Goal: Task Accomplishment & Management: Manage account settings

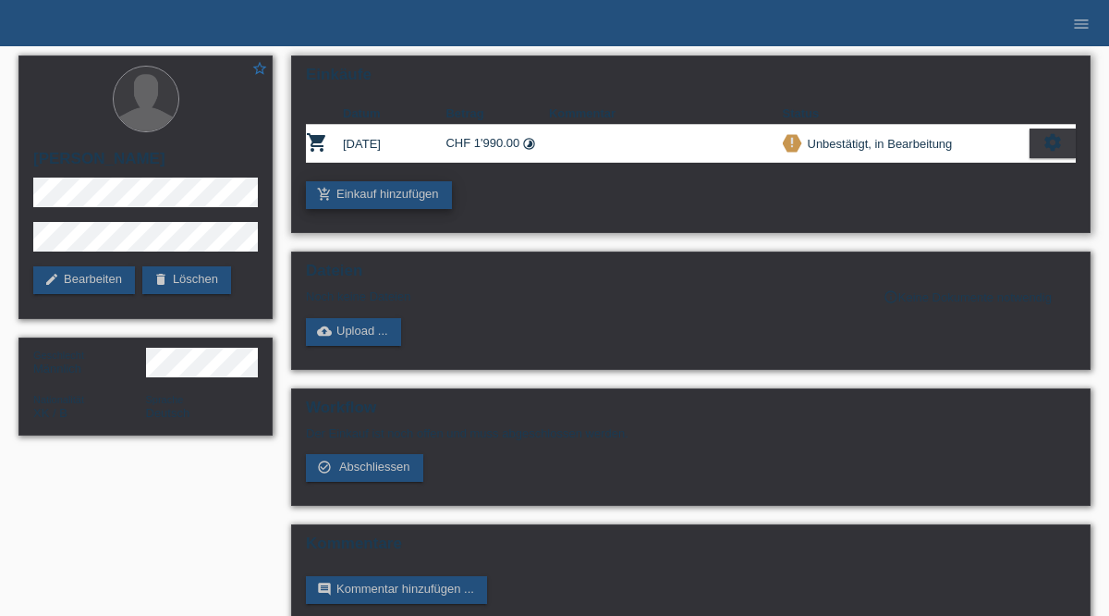
click at [364, 194] on link "add_shopping_cart Einkauf hinzufügen" at bounding box center [379, 195] width 146 height 28
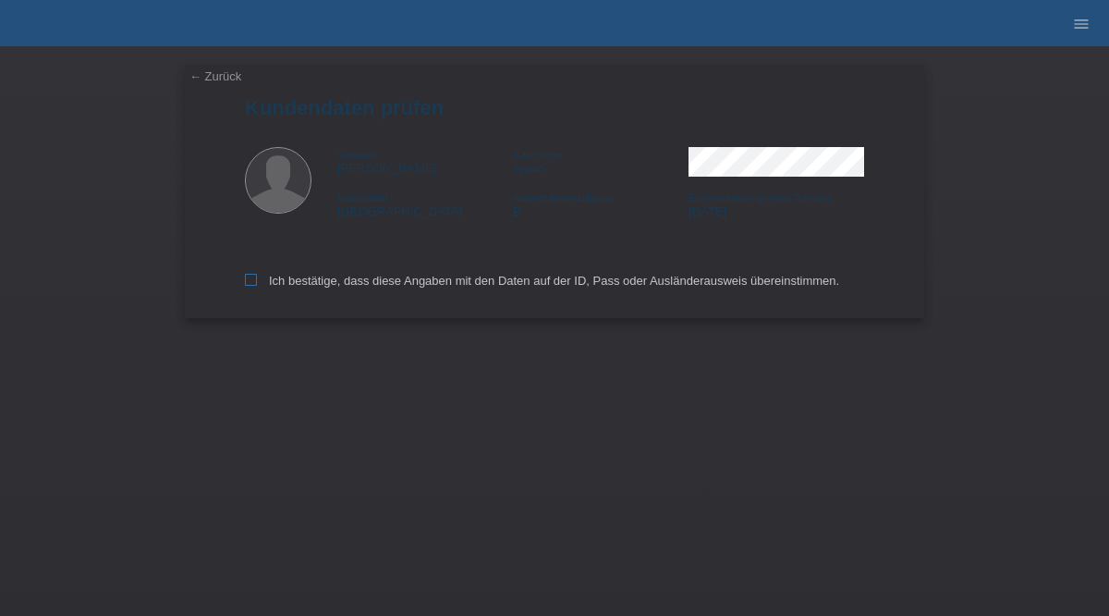
click at [253, 283] on icon at bounding box center [251, 280] width 12 height 12
click at [253, 283] on input "Ich bestätige, dass diese Angaben mit den Daten auf der ID, Pass oder Ausländer…" at bounding box center [251, 280] width 12 height 12
checkbox input "true"
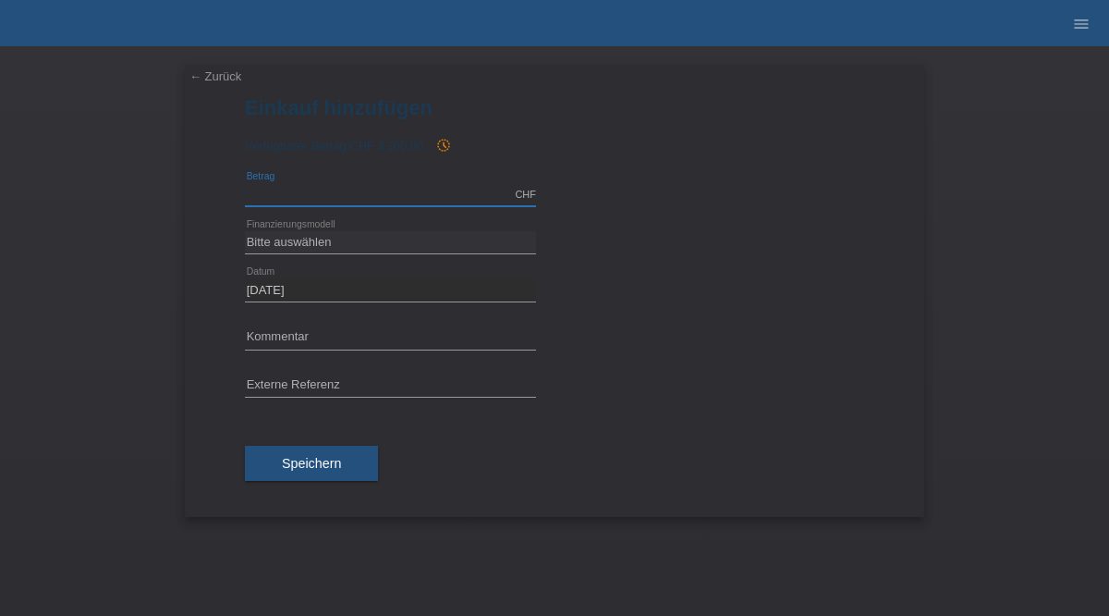
click at [319, 197] on input "text" at bounding box center [390, 194] width 291 height 23
type input "2790.00"
click at [605, 231] on div "calculate" at bounding box center [718, 227] width 291 height 17
click at [320, 248] on select "Bitte auswählen Fixe Raten Kauf auf Rechnung mit Teilzahlungsoption" at bounding box center [390, 242] width 291 height 22
select select "69"
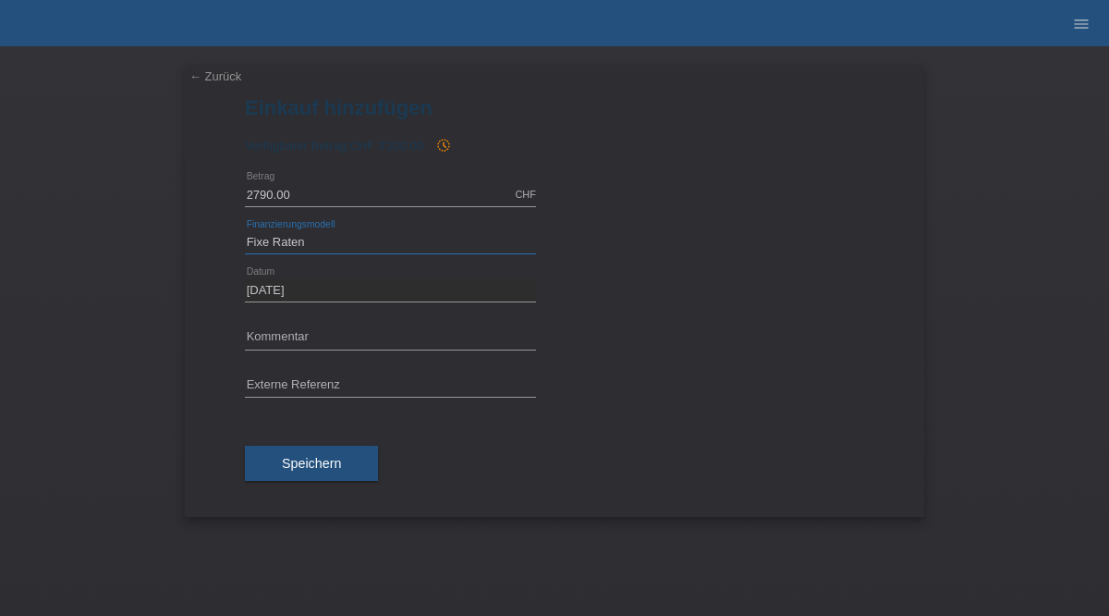
click at [245, 231] on select "Bitte auswählen Fixe Raten Kauf auf Rechnung mit Teilzahlungsoption" at bounding box center [390, 242] width 291 height 22
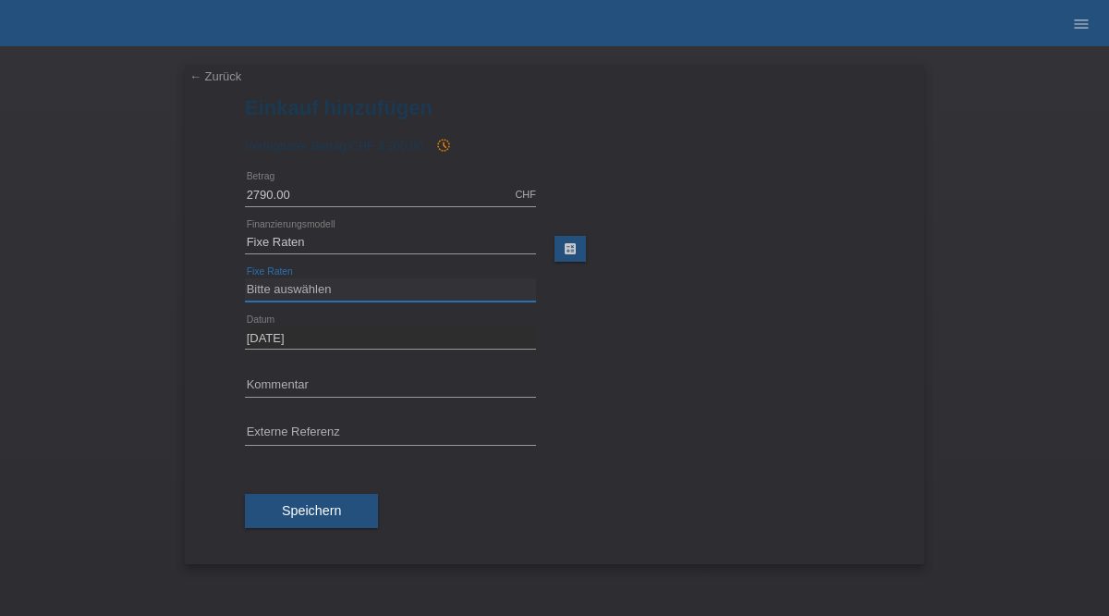
click at [374, 284] on select "Bitte auswählen 12 Raten 24 Raten 36 Raten 48 Raten" at bounding box center [390, 289] width 291 height 22
select select "139"
click at [245, 278] on select "Bitte auswählen 12 Raten 24 Raten 36 Raten 48 Raten" at bounding box center [390, 289] width 291 height 22
click at [298, 515] on span "Speichern" at bounding box center [311, 510] width 59 height 15
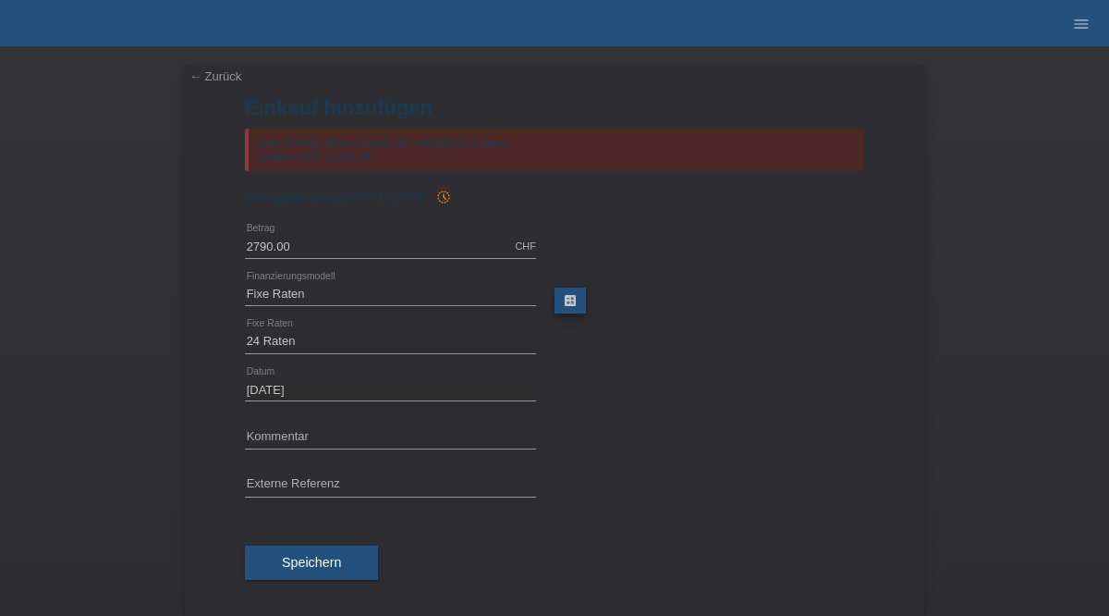
click at [569, 304] on link "calculate" at bounding box center [570, 300] width 31 height 26
type input "2790.00"
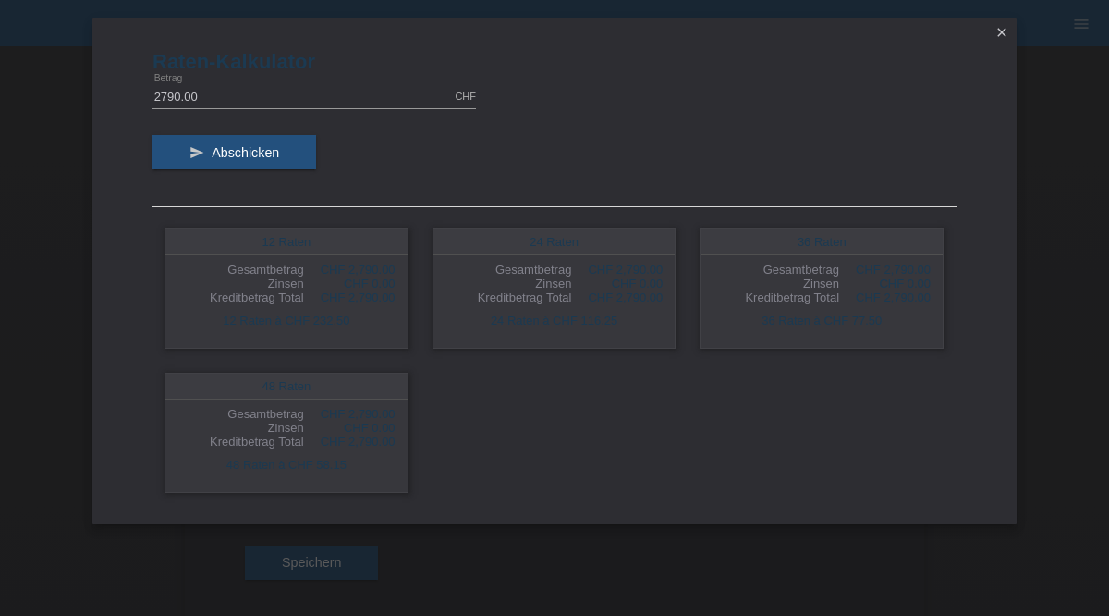
click at [1000, 34] on icon "close" at bounding box center [1002, 32] width 15 height 15
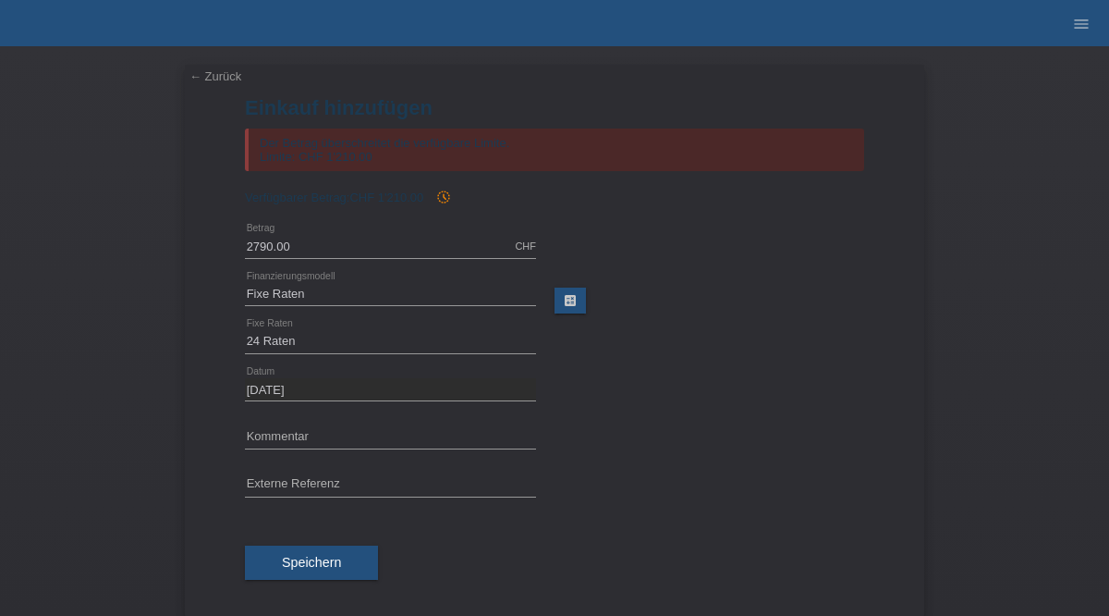
click at [213, 75] on link "← Zurück" at bounding box center [216, 76] width 52 height 14
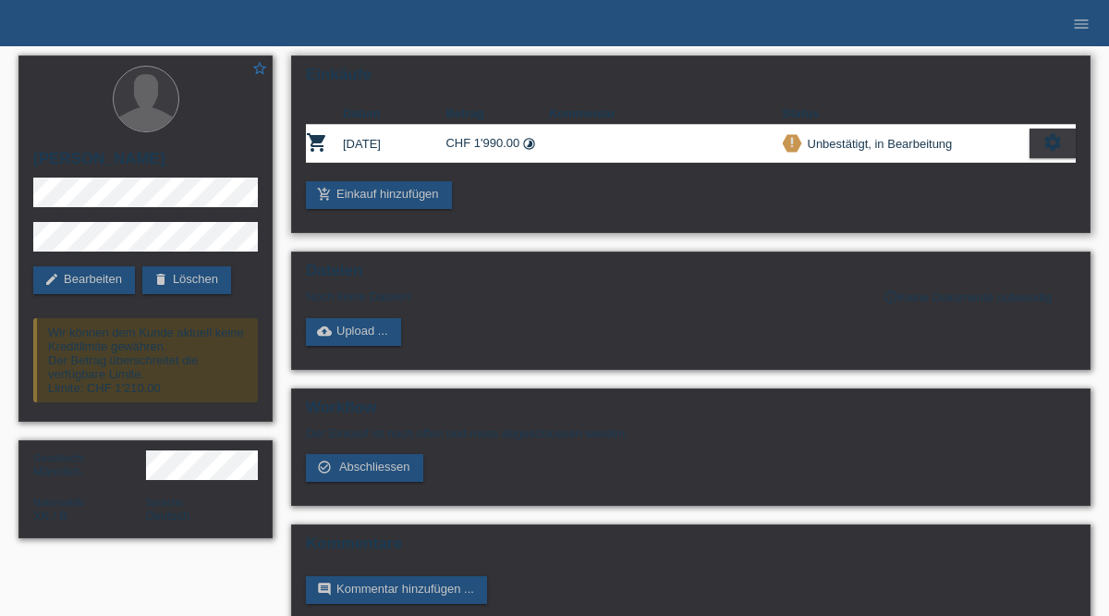
click at [1051, 138] on icon "settings" at bounding box center [1053, 142] width 20 height 20
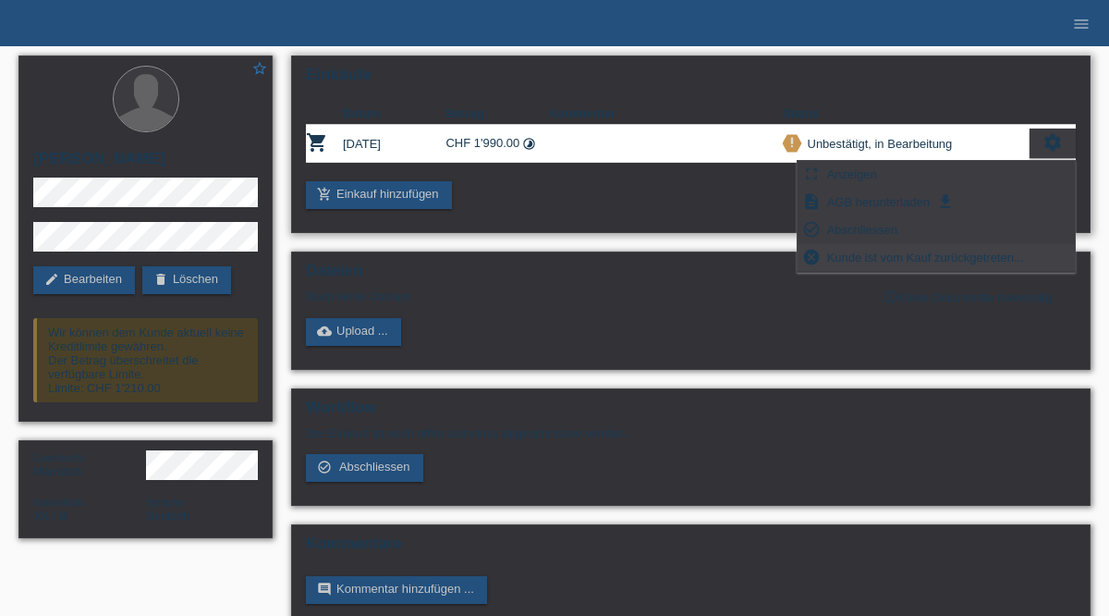
click at [871, 255] on span "Kunde ist vom Kauf zurückgetreten..." at bounding box center [926, 257] width 202 height 22
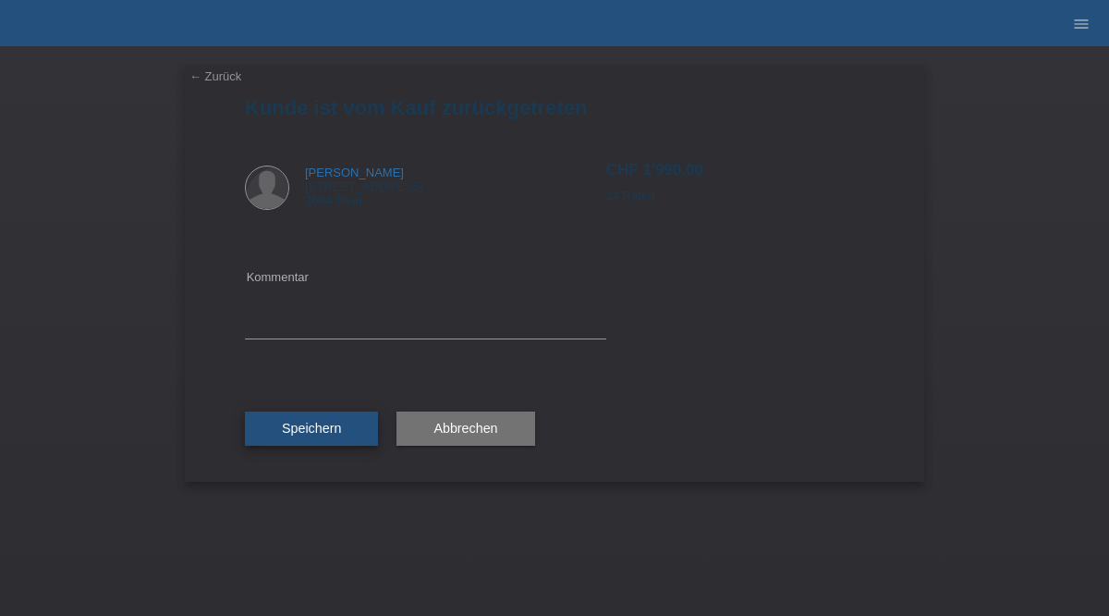
click at [322, 434] on span "Speichern" at bounding box center [311, 428] width 59 height 15
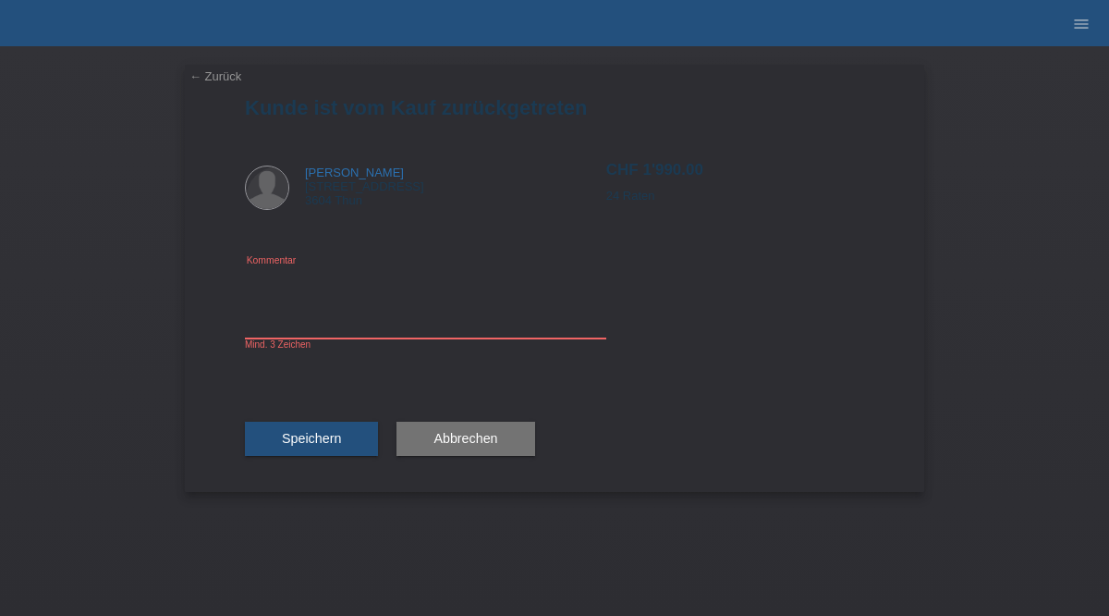
click at [341, 321] on textarea at bounding box center [425, 302] width 361 height 71
type textarea "Storniert"
click at [312, 453] on button "Speichern" at bounding box center [311, 439] width 133 height 35
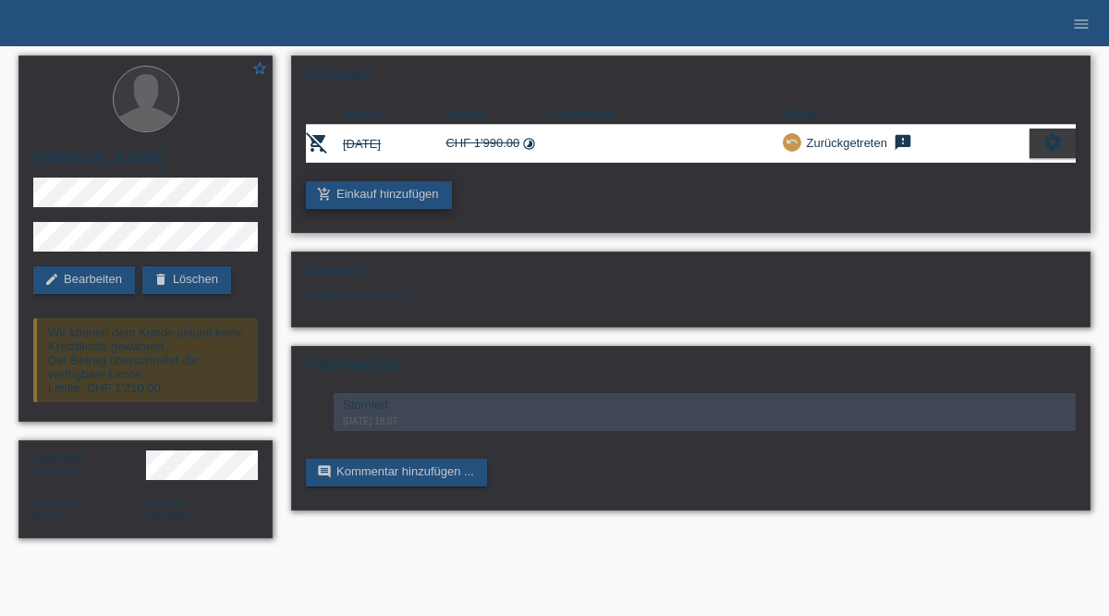
click at [392, 194] on link "add_shopping_cart Einkauf hinzufügen" at bounding box center [379, 195] width 146 height 28
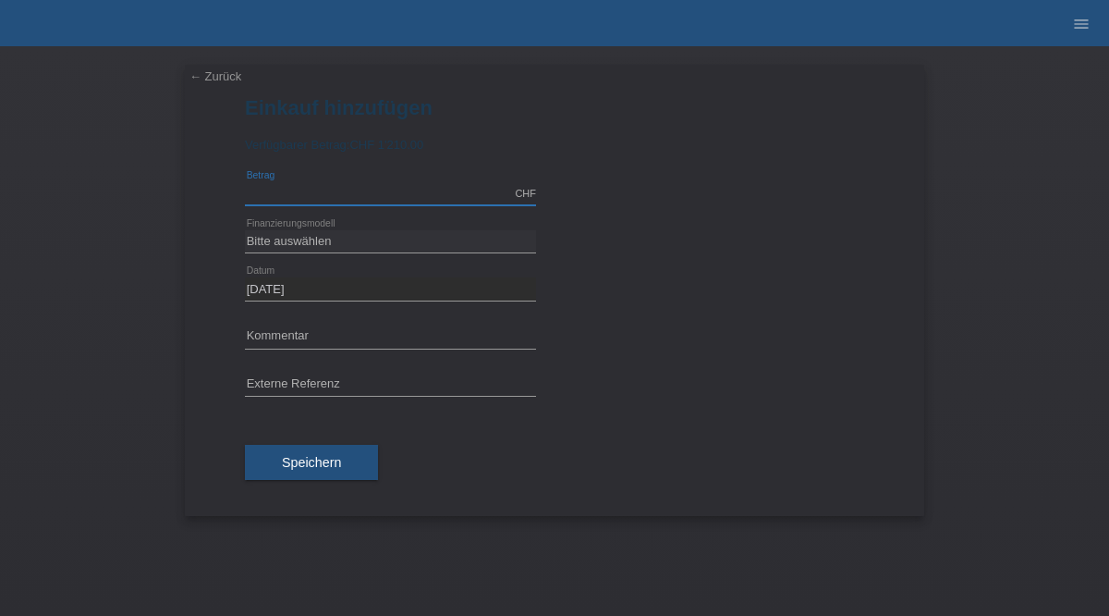
click at [371, 195] on input "text" at bounding box center [390, 193] width 291 height 23
type input "2790.00"
click at [361, 250] on select "Bitte auswählen Fixe Raten Kauf auf Rechnung mit Teilzahlungsoption" at bounding box center [390, 241] width 291 height 22
select select "69"
click at [245, 230] on select "Bitte auswählen Fixe Raten Kauf auf Rechnung mit Teilzahlungsoption" at bounding box center [390, 241] width 291 height 22
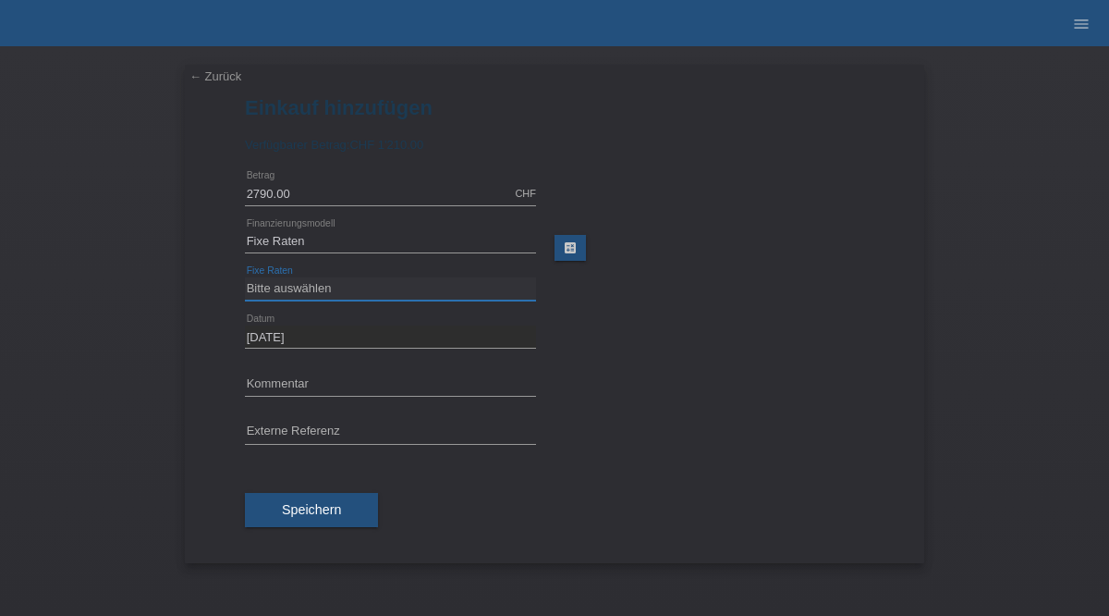
click at [289, 288] on select "Bitte auswählen 12 Raten 24 Raten 36 Raten 48 Raten" at bounding box center [390, 288] width 291 height 22
select select "139"
click at [245, 278] on select "Bitte auswählen 12 Raten 24 Raten 36 Raten 48 Raten" at bounding box center [390, 288] width 291 height 22
click at [569, 260] on link "calculate" at bounding box center [570, 248] width 31 height 26
type input "2790.00"
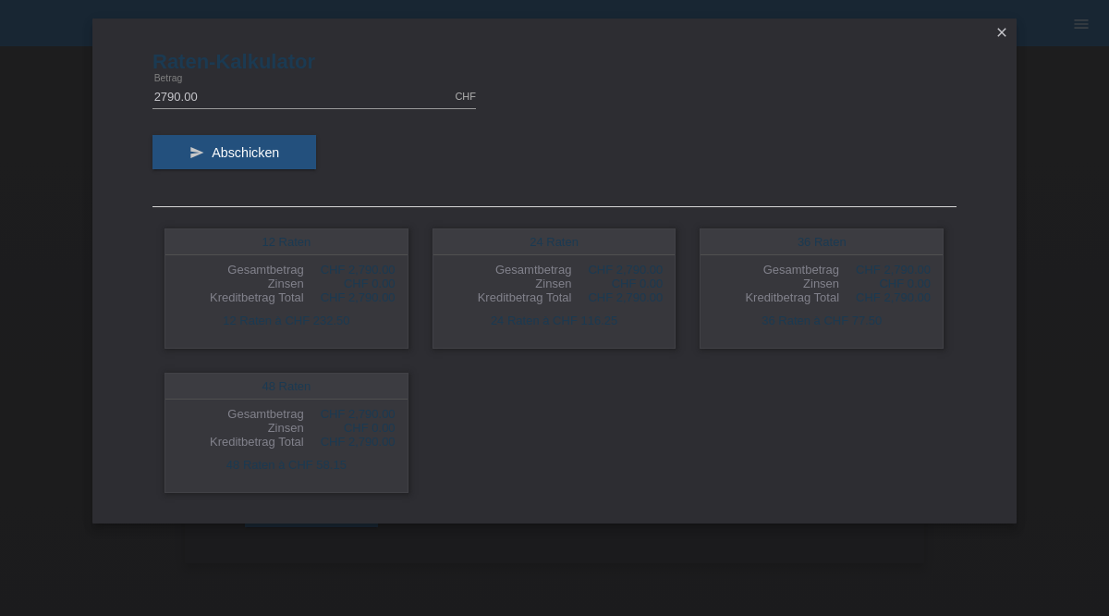
click at [1005, 31] on icon "close" at bounding box center [1002, 32] width 15 height 15
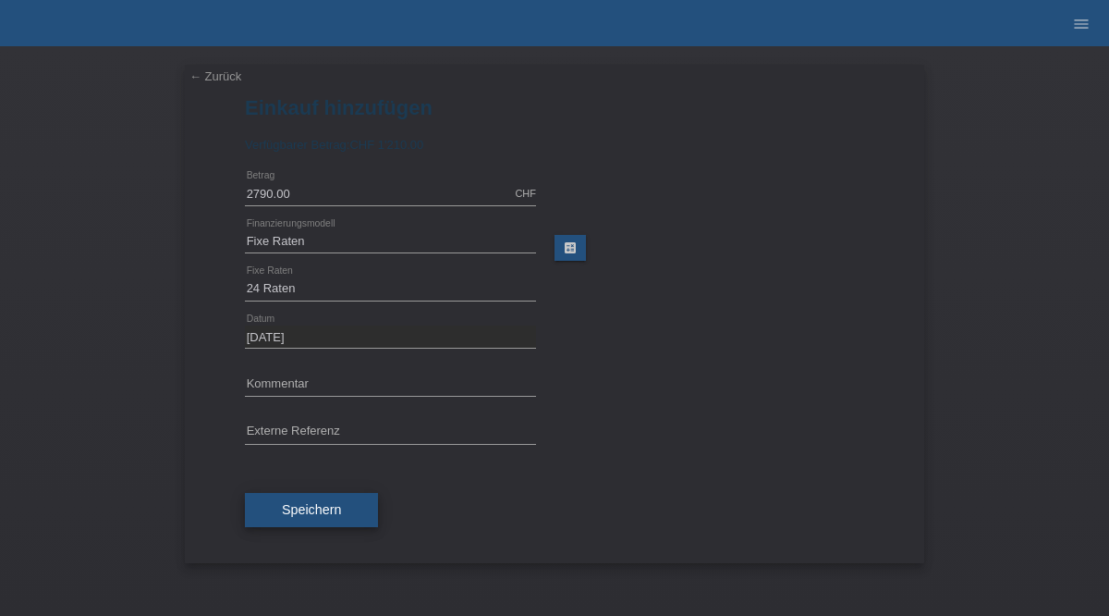
click at [301, 520] on button "Speichern" at bounding box center [311, 510] width 133 height 35
